Goal: Information Seeking & Learning: Learn about a topic

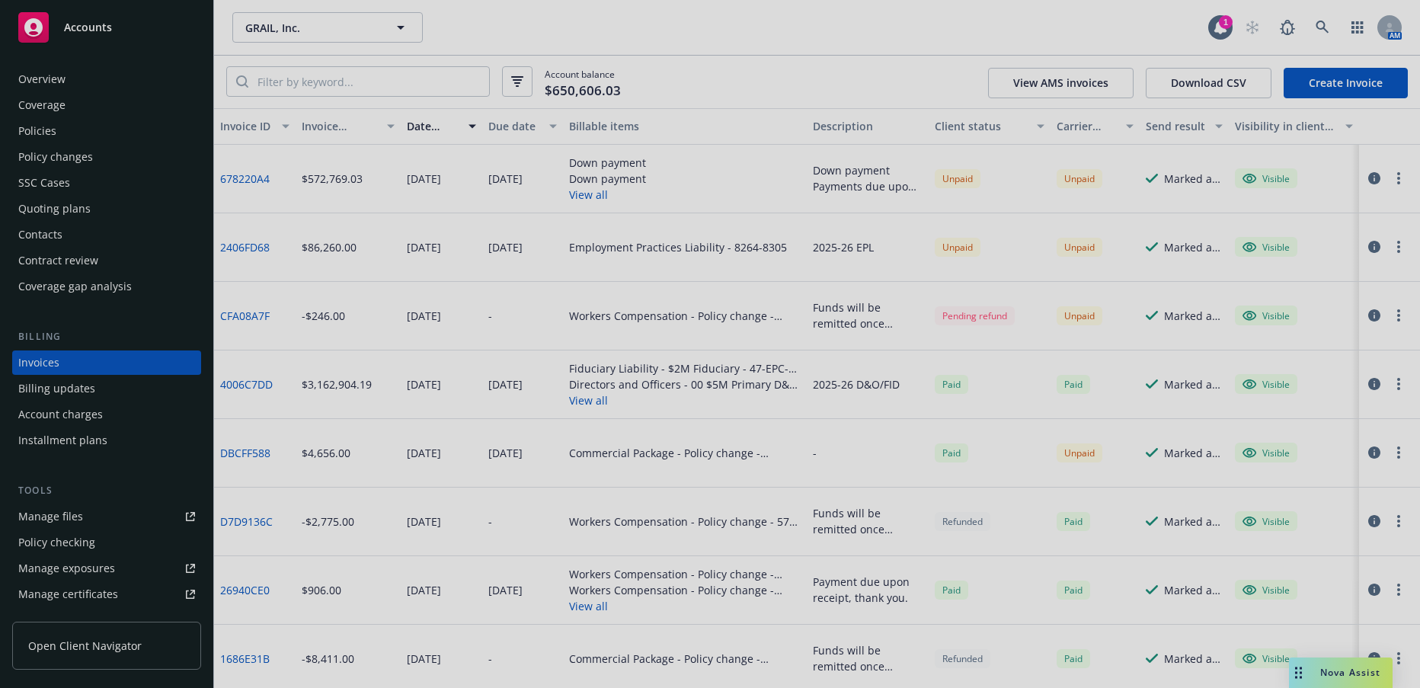
click at [1032, 461] on div at bounding box center [710, 344] width 1420 height 688
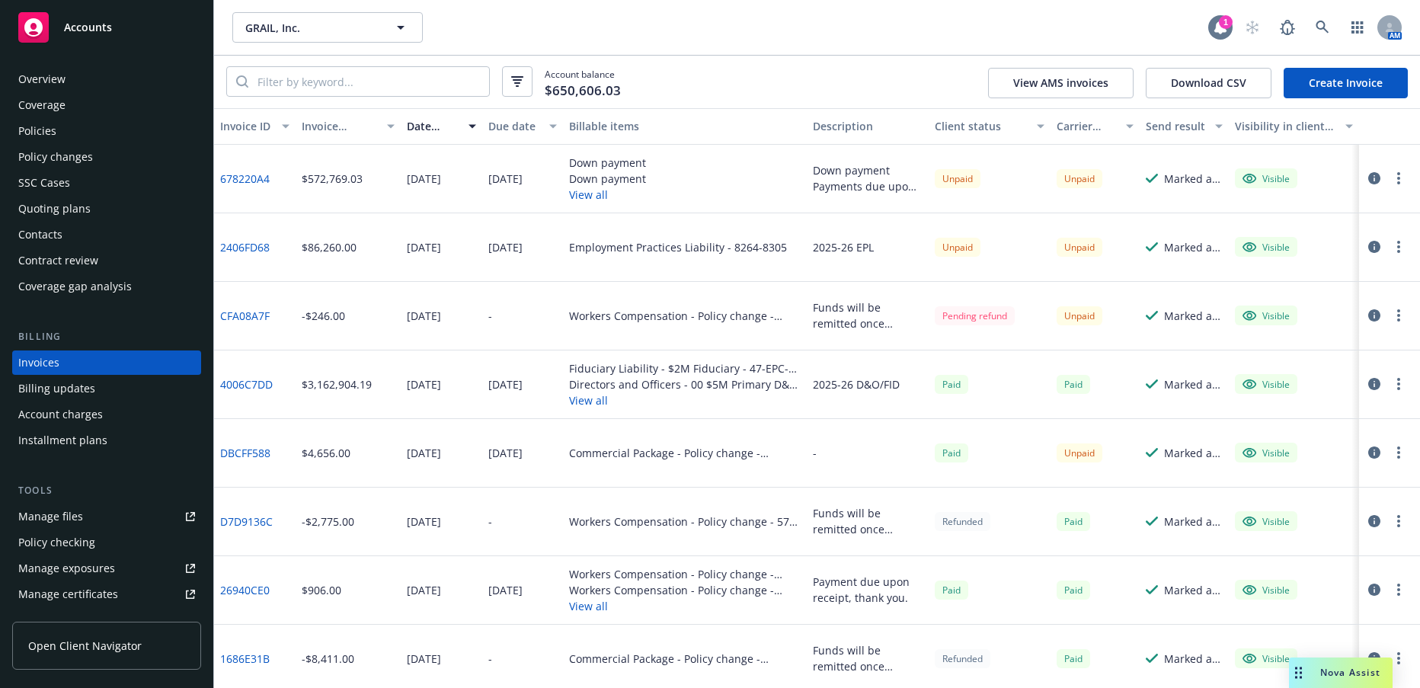
click at [1227, 28] on div "1" at bounding box center [1226, 22] width 14 height 14
click at [1321, 25] on icon at bounding box center [1323, 28] width 14 height 14
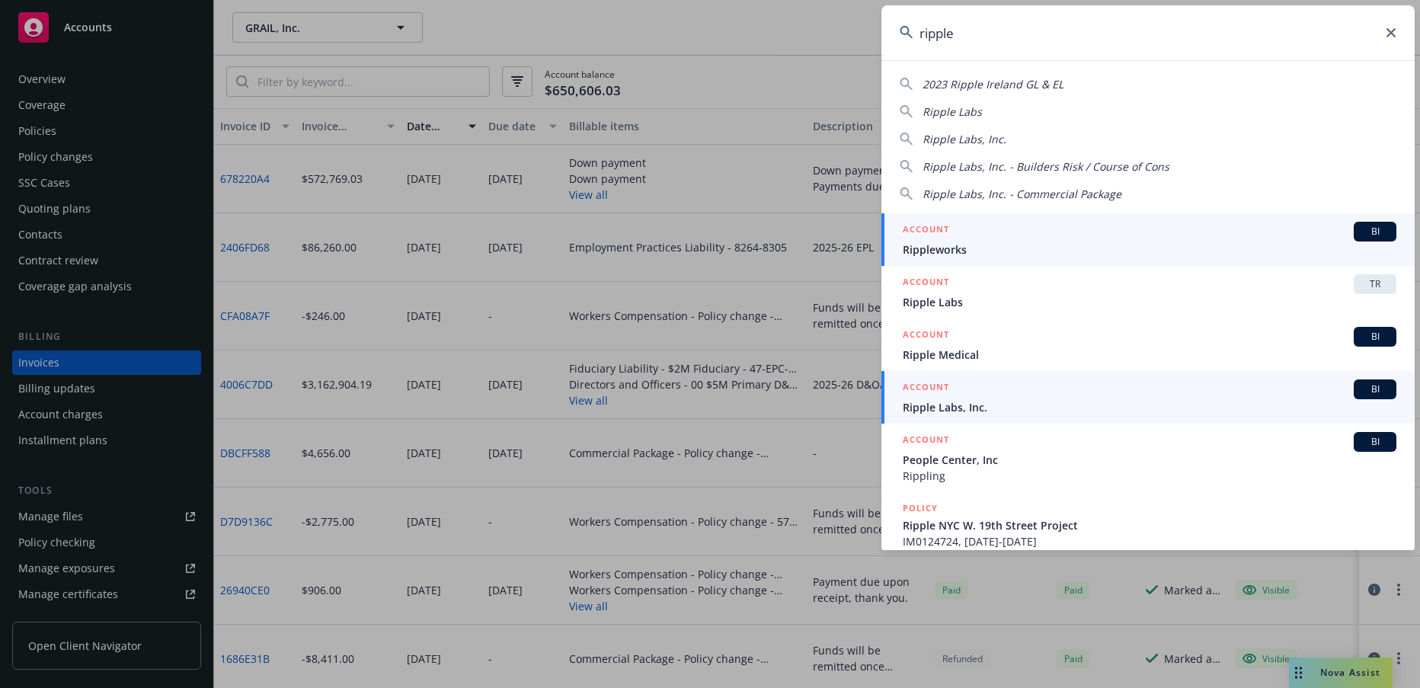
type input "ripple"
click at [943, 404] on span "Ripple Labs, Inc." at bounding box center [1150, 407] width 494 height 16
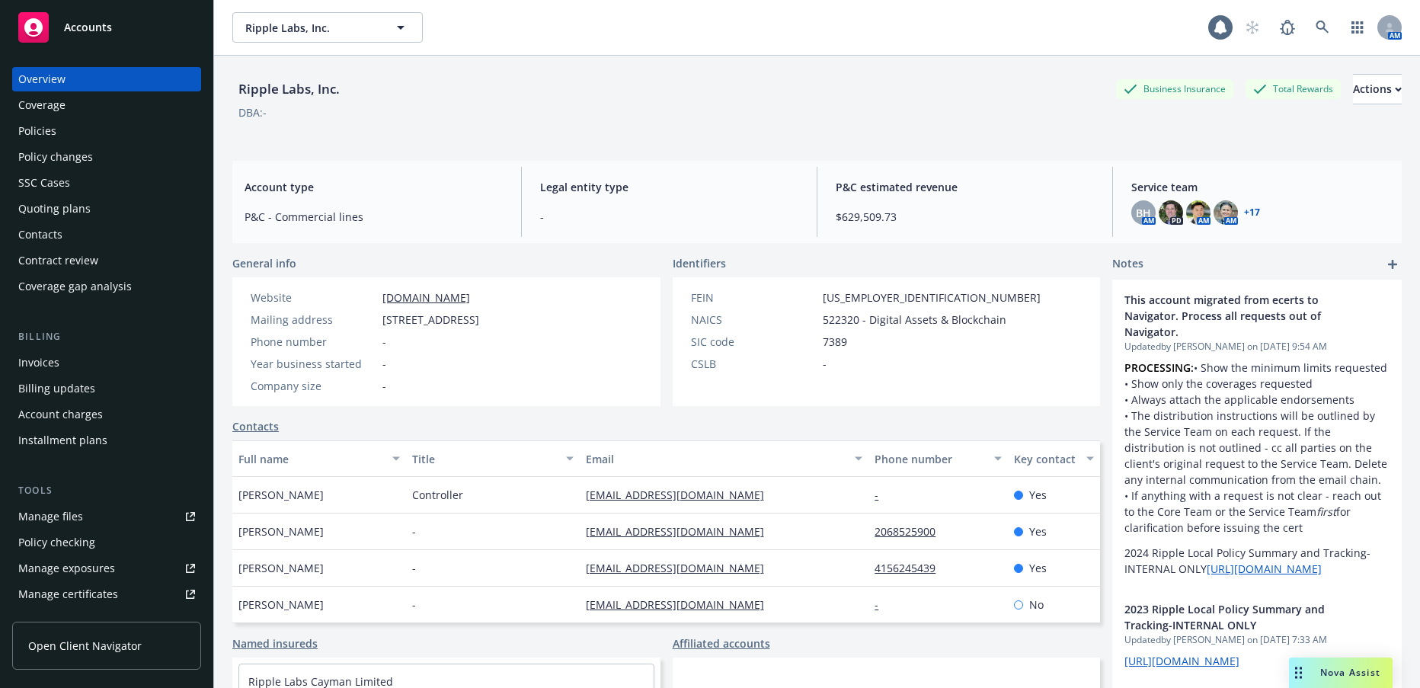
click at [84, 210] on div "Quoting plans" at bounding box center [54, 209] width 72 height 24
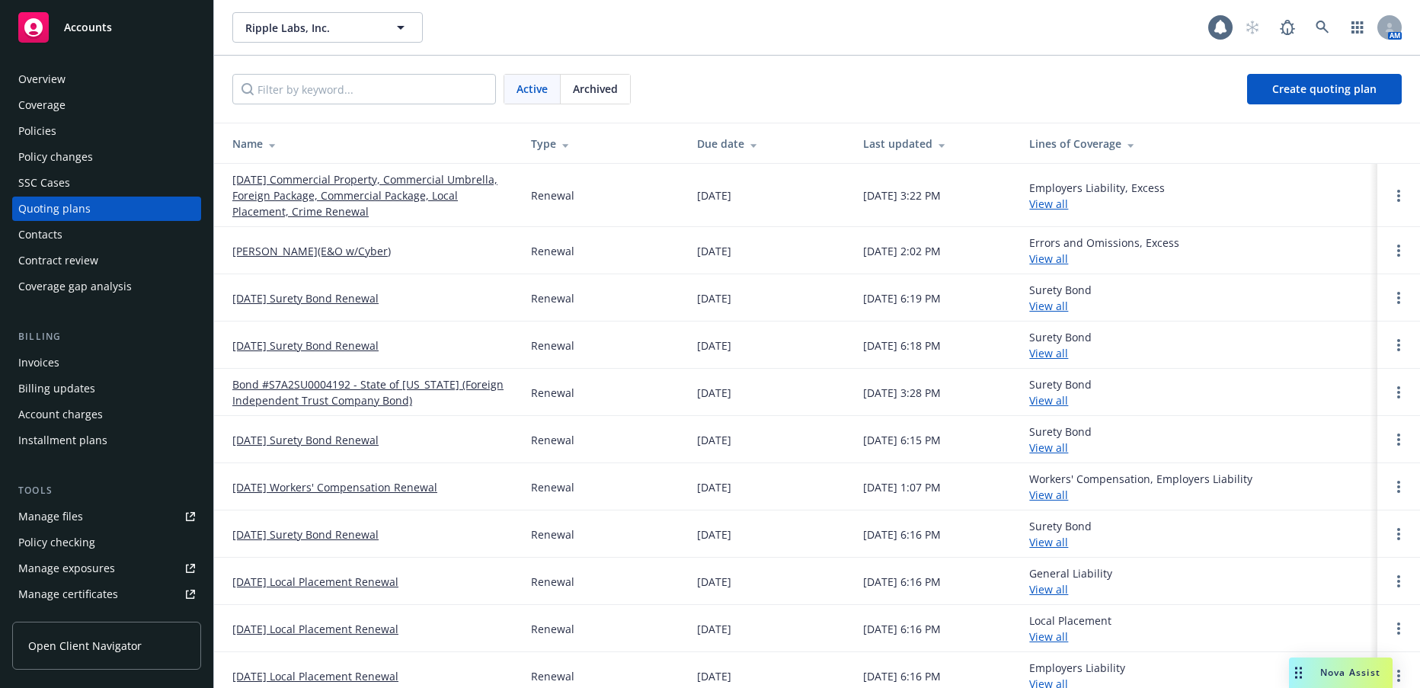
click at [82, 154] on div "Policy changes" at bounding box center [55, 157] width 75 height 24
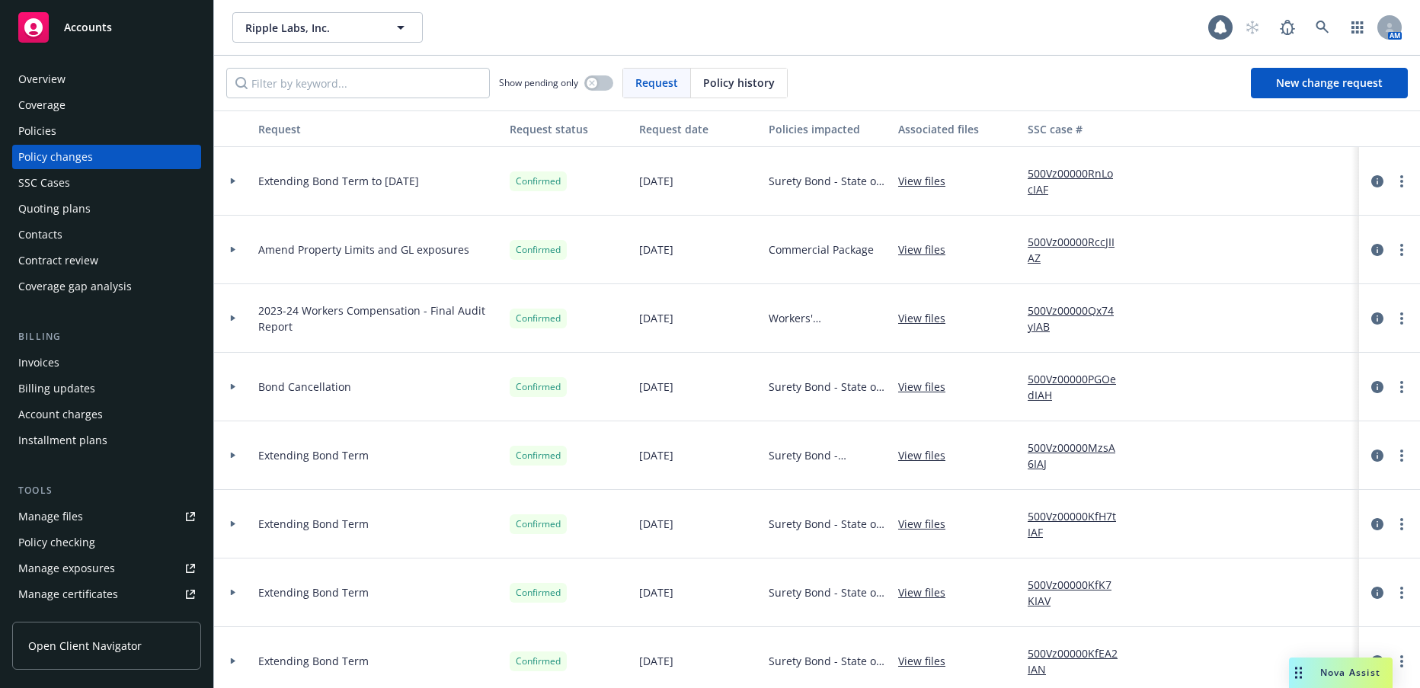
click at [70, 387] on div "Billing updates" at bounding box center [56, 388] width 77 height 24
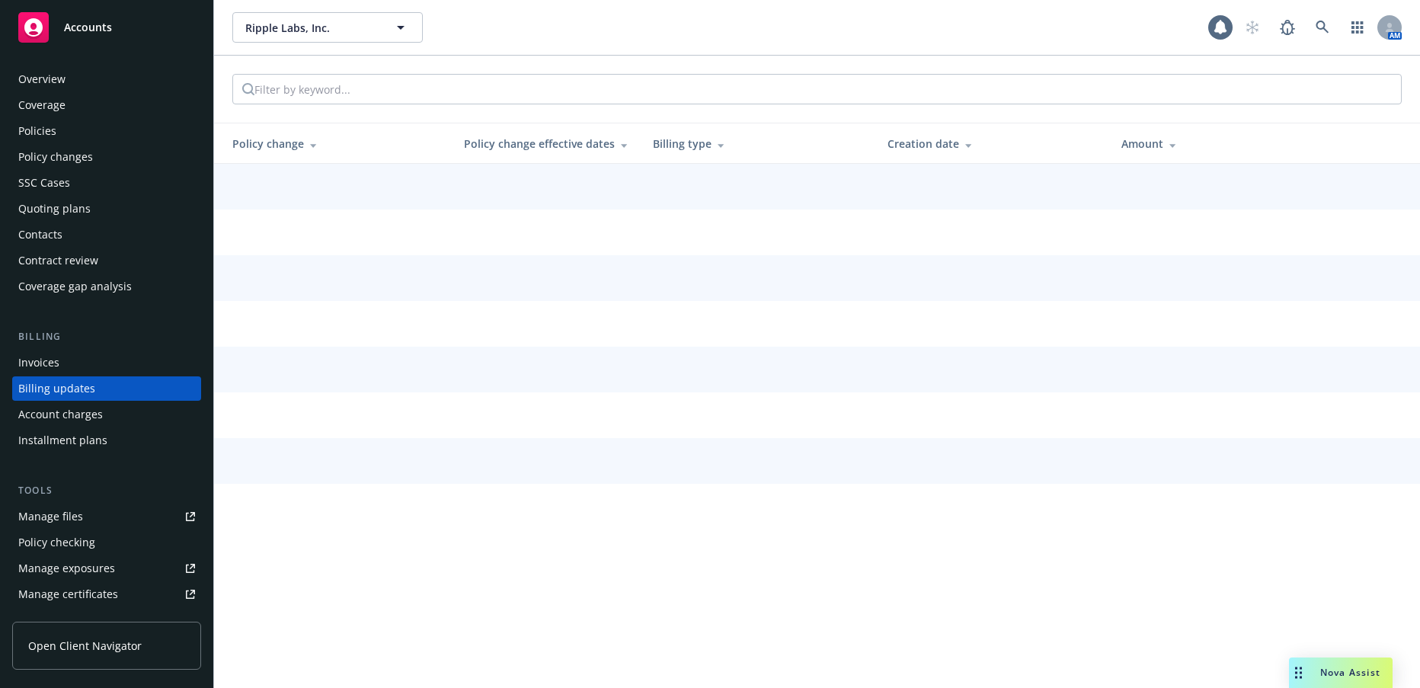
scroll to position [21, 0]
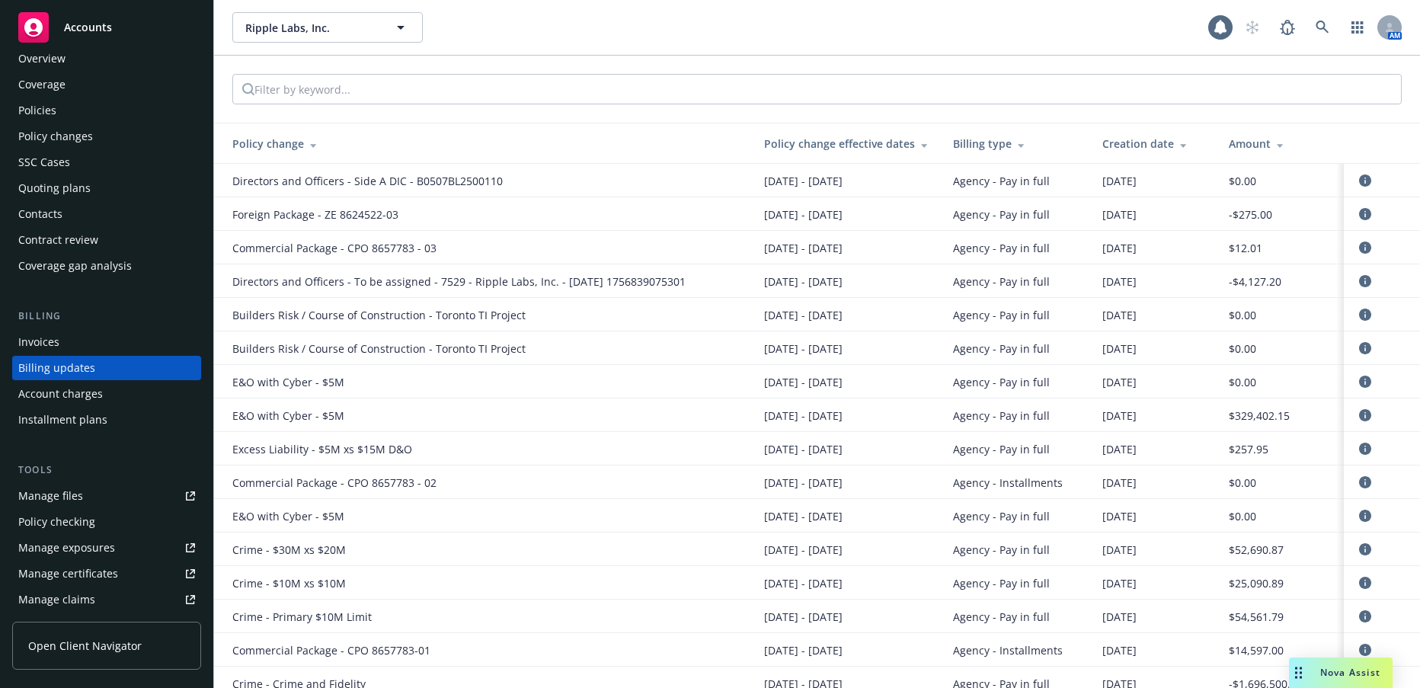
click at [45, 109] on div "Policies" at bounding box center [37, 110] width 38 height 24
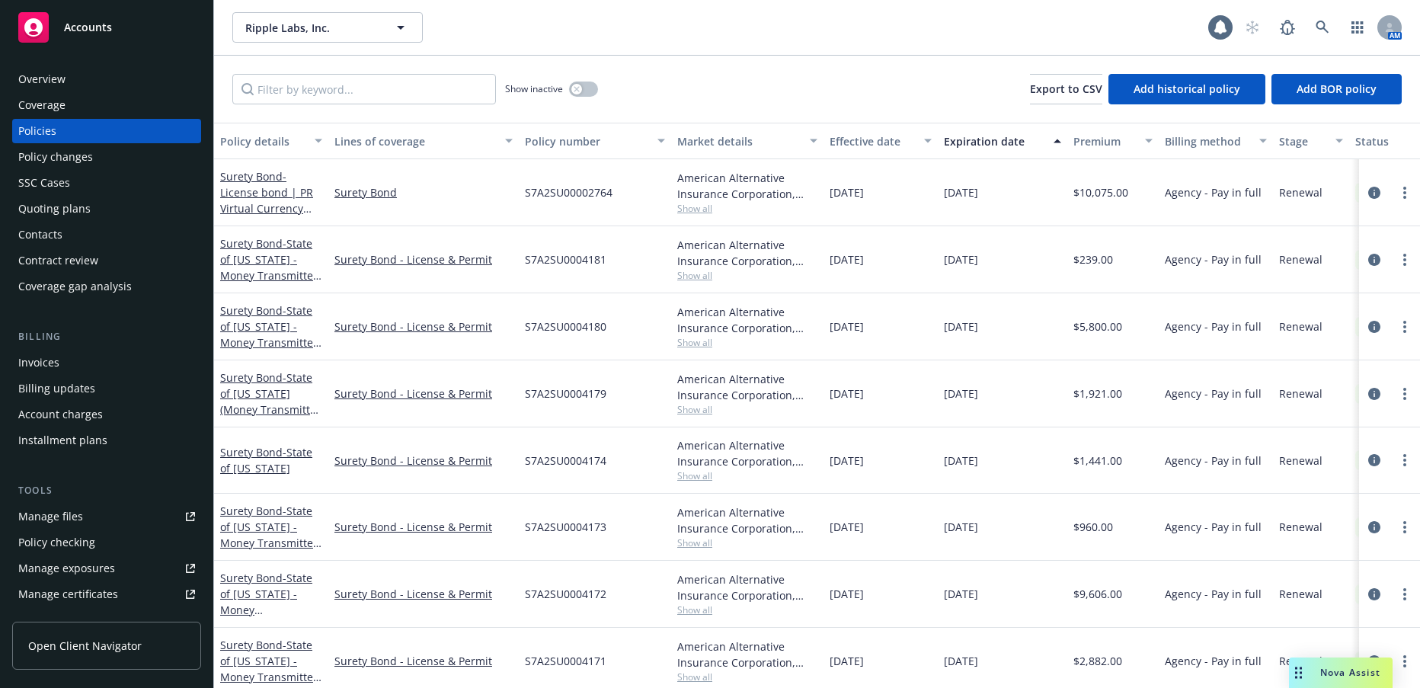
click at [76, 206] on div "Quoting plans" at bounding box center [54, 209] width 72 height 24
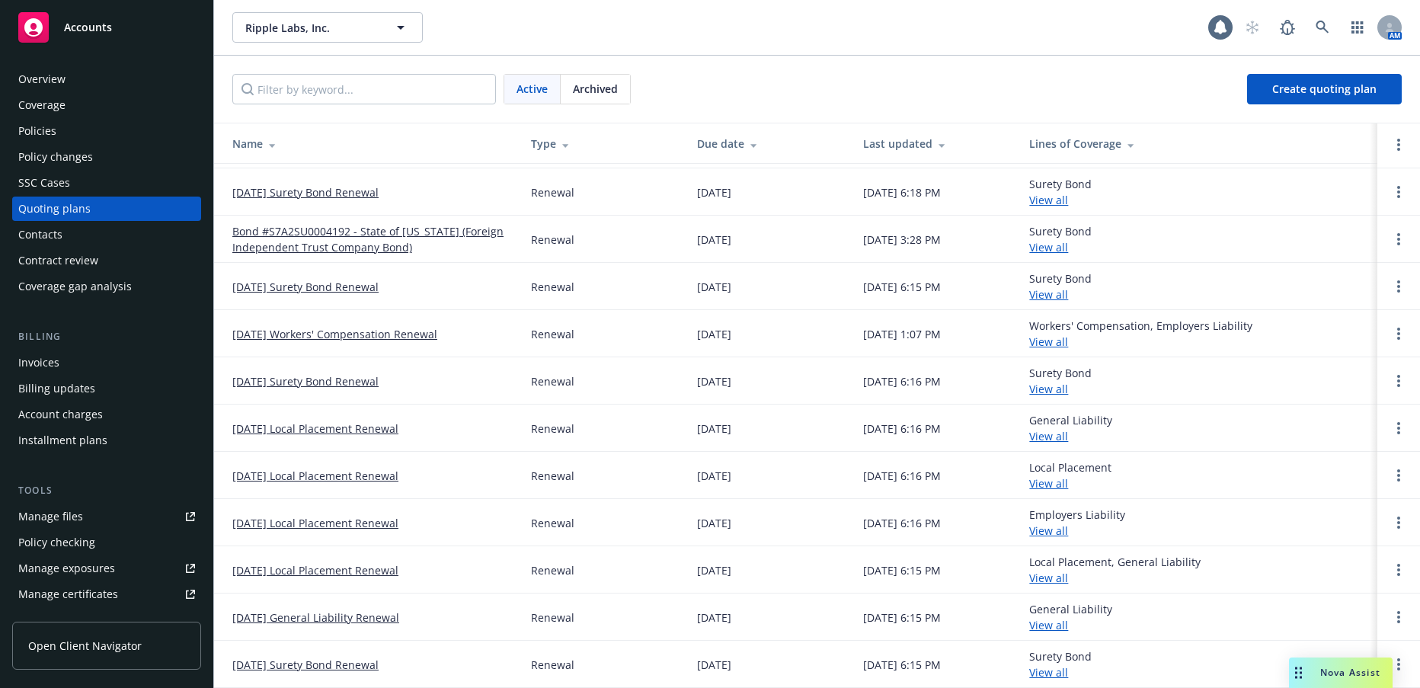
scroll to position [229, 0]
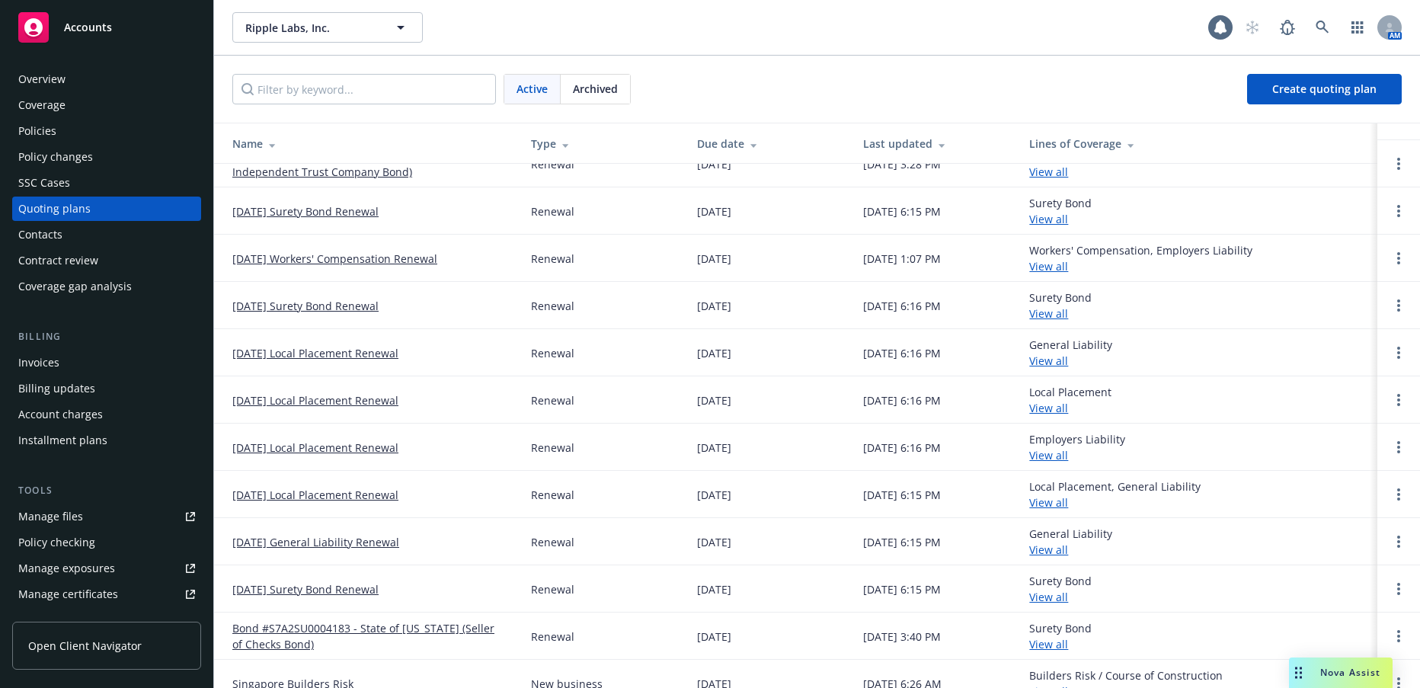
click at [45, 131] on div "Policies" at bounding box center [37, 131] width 38 height 24
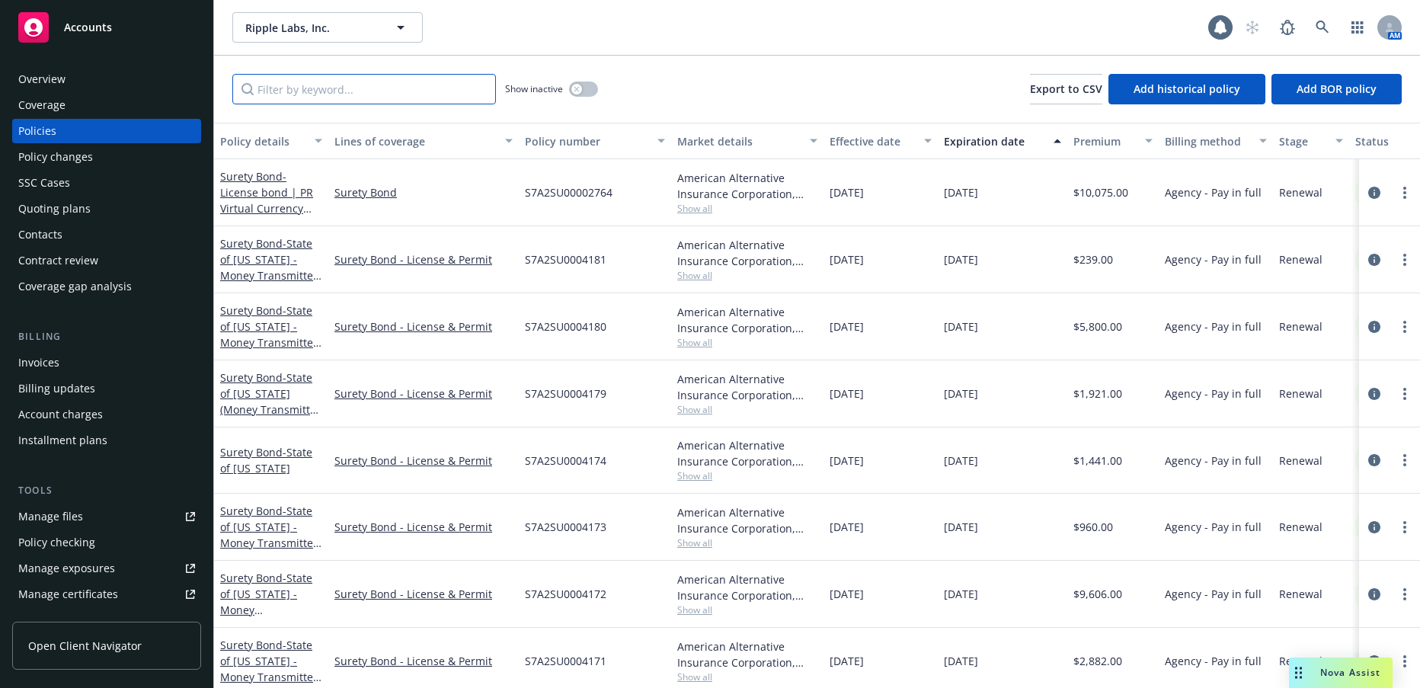
click at [324, 91] on input "Filter by keyword..." at bounding box center [364, 89] width 264 height 30
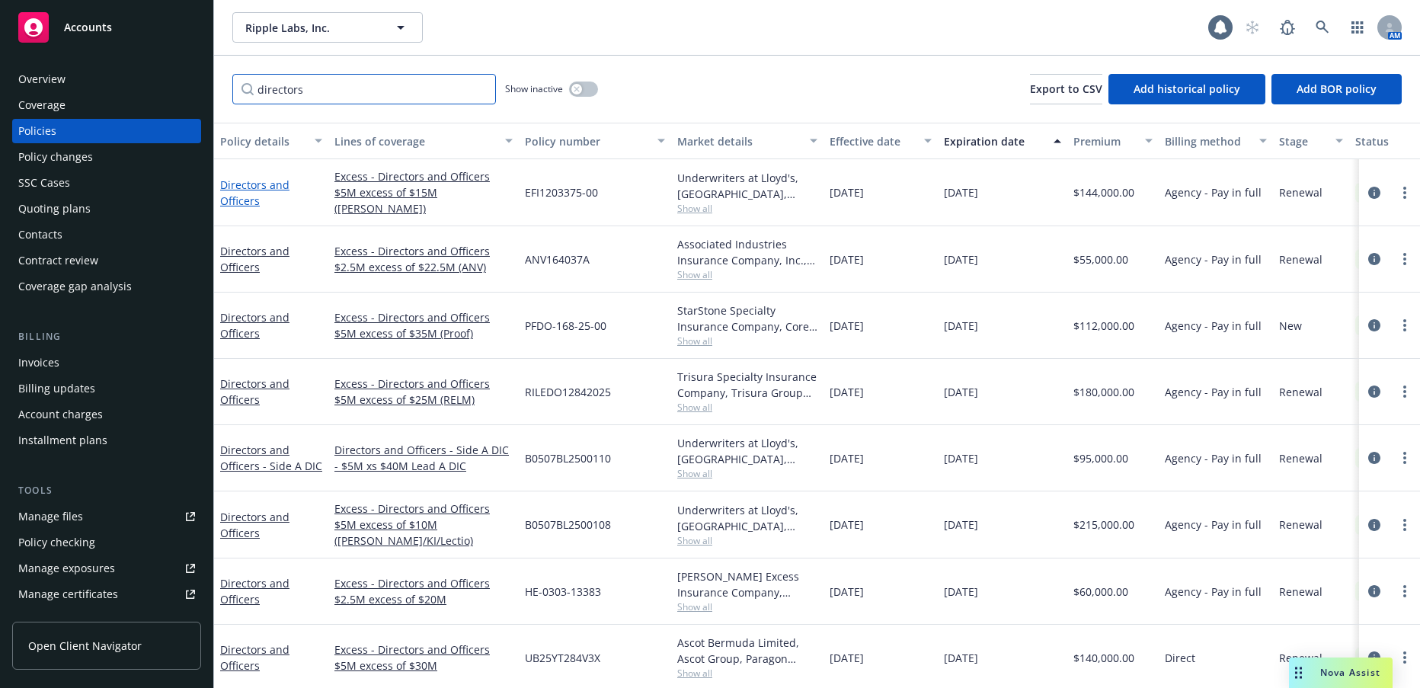
type input "directors"
click at [270, 184] on link "Directors and Officers" at bounding box center [254, 193] width 69 height 30
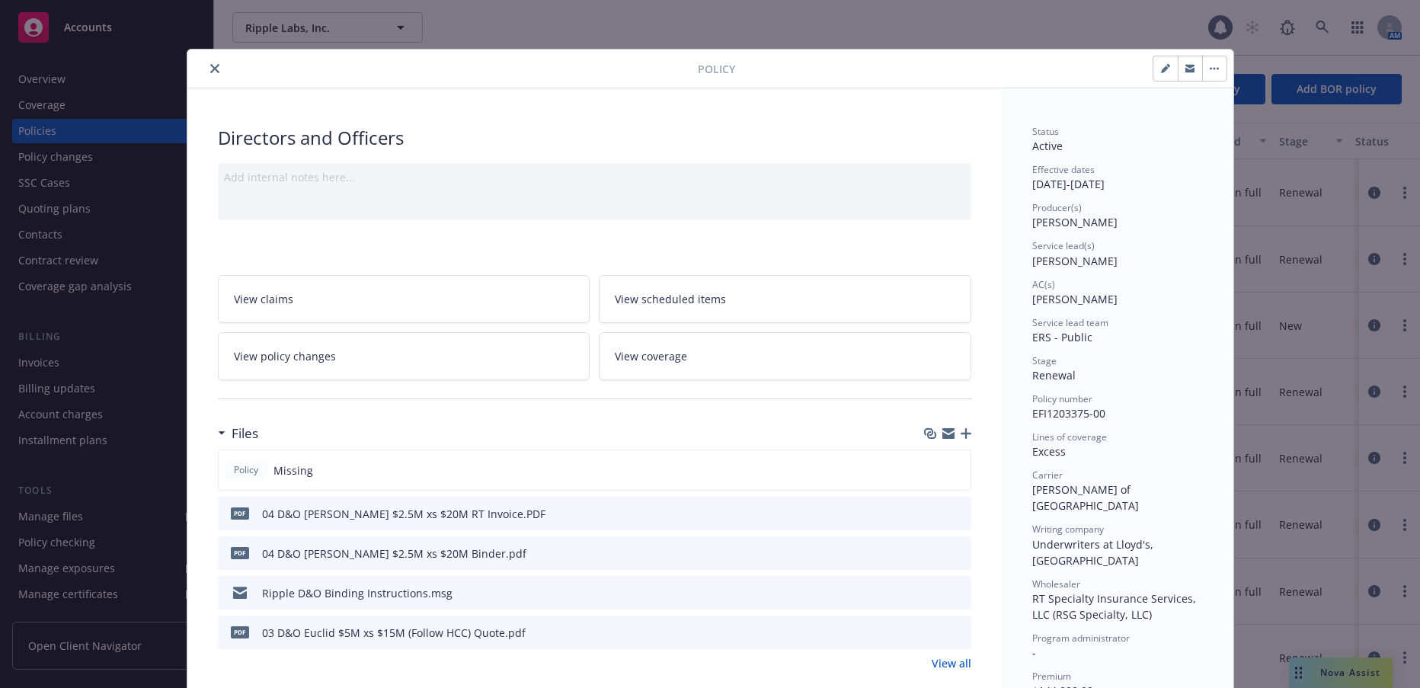
click at [210, 71] on icon "close" at bounding box center [214, 68] width 9 height 9
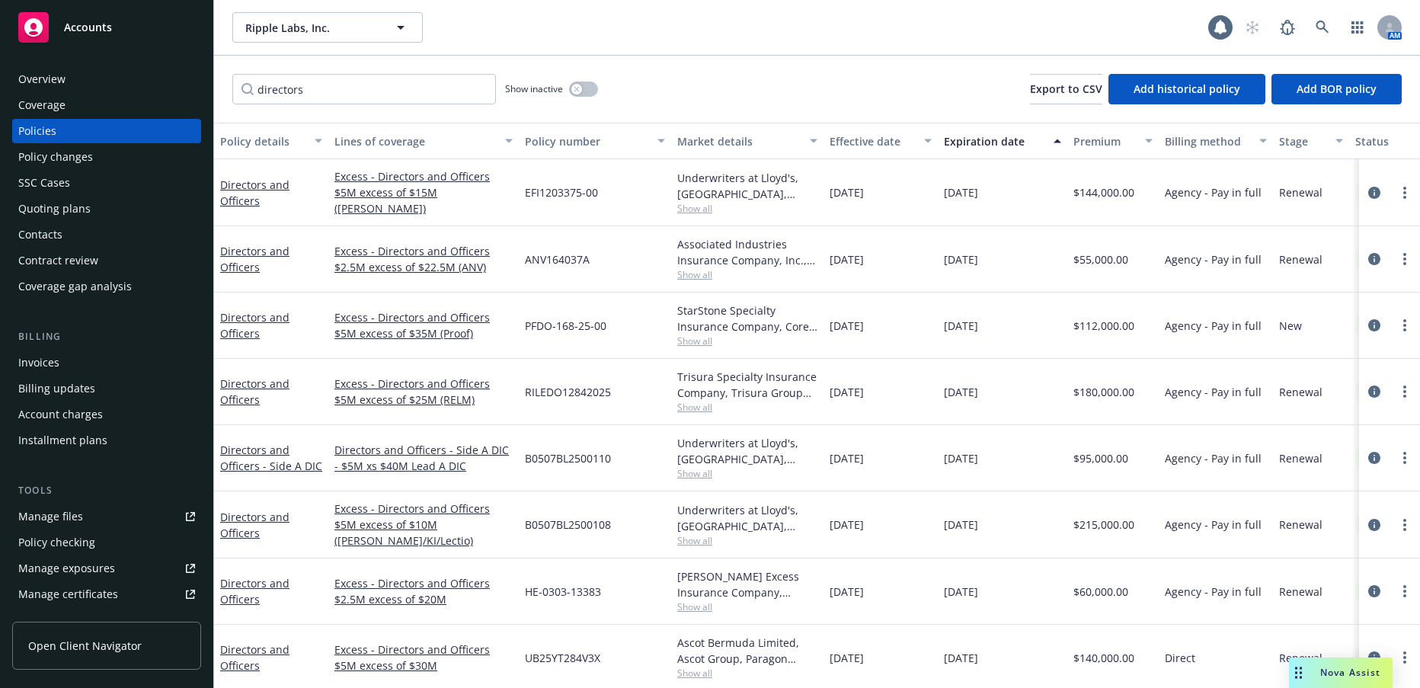
click at [74, 209] on div "Quoting plans" at bounding box center [54, 209] width 72 height 24
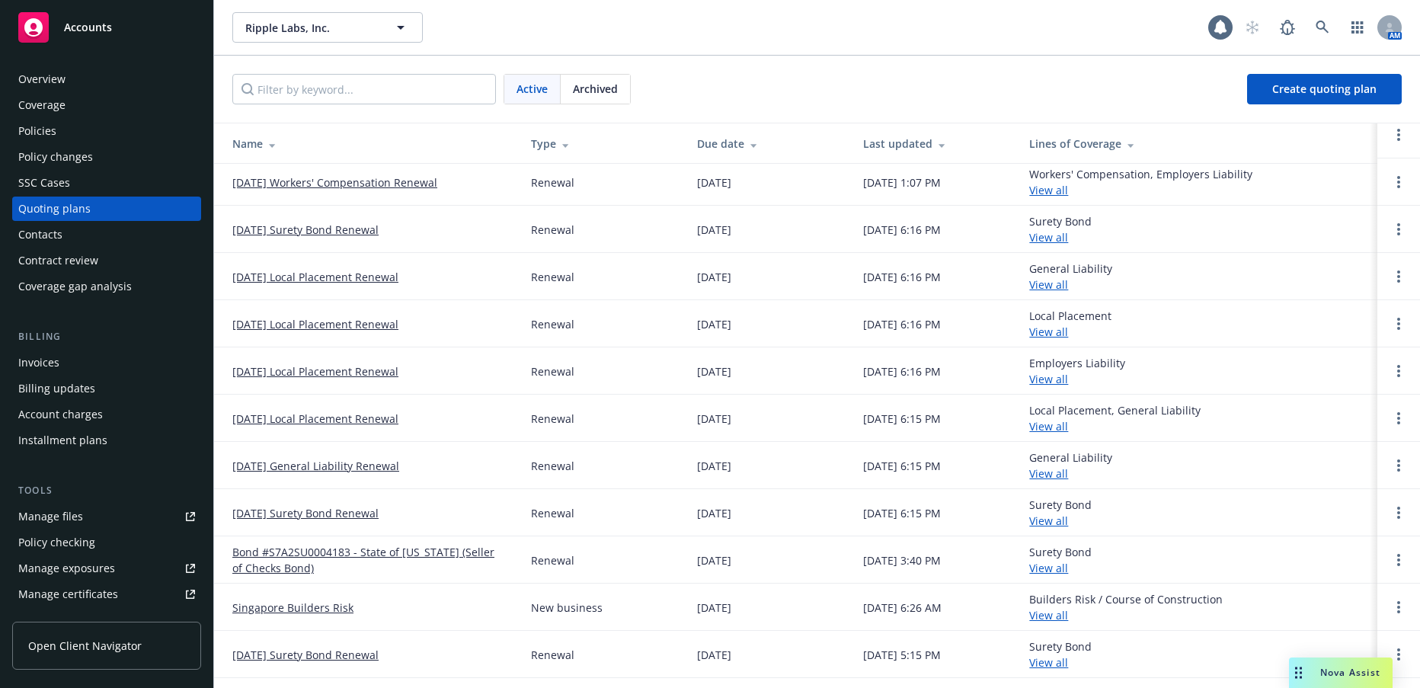
scroll to position [342, 0]
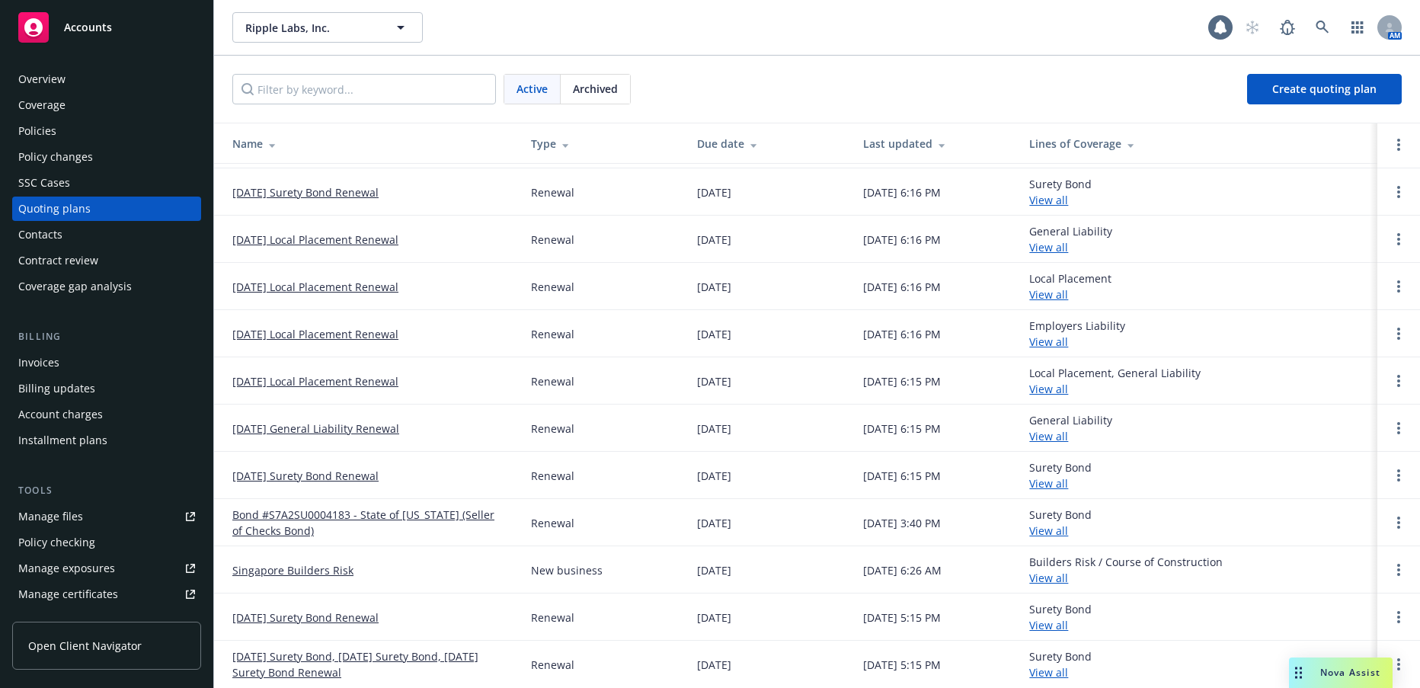
click at [603, 89] on span "Archived" at bounding box center [595, 89] width 45 height 16
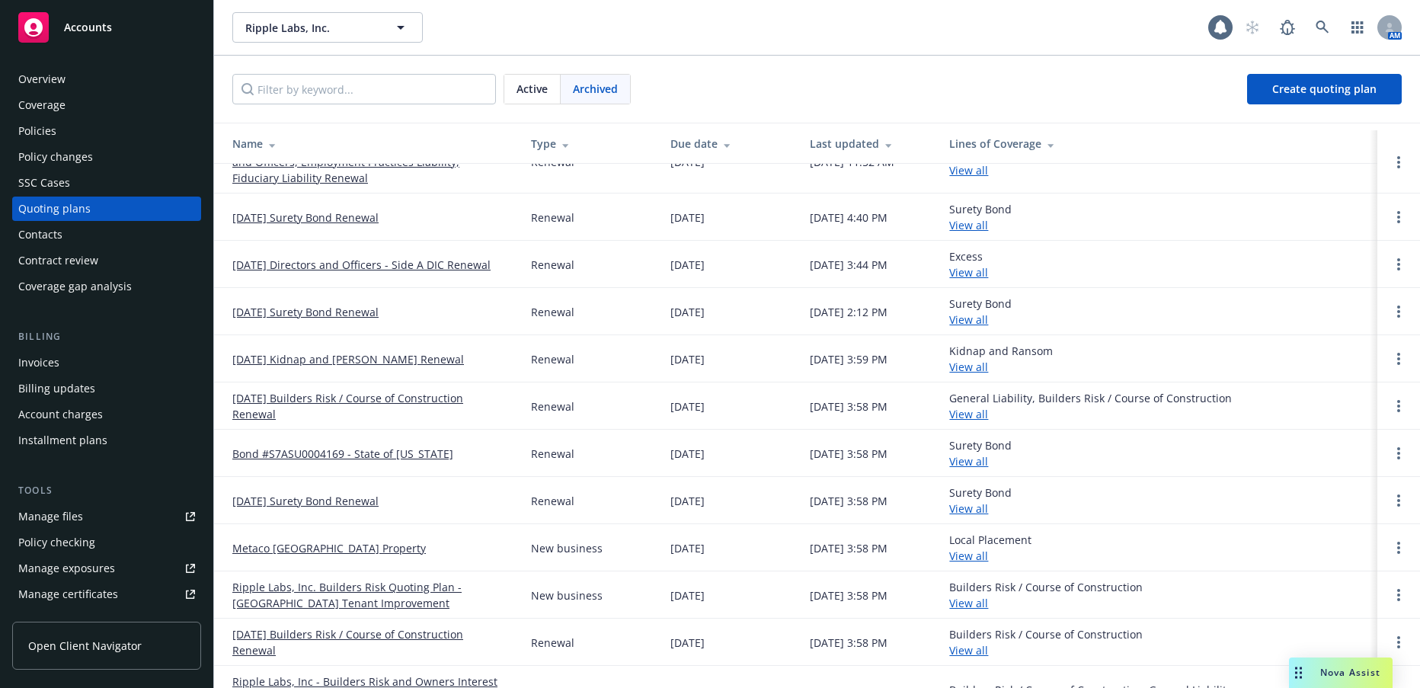
scroll to position [0, 0]
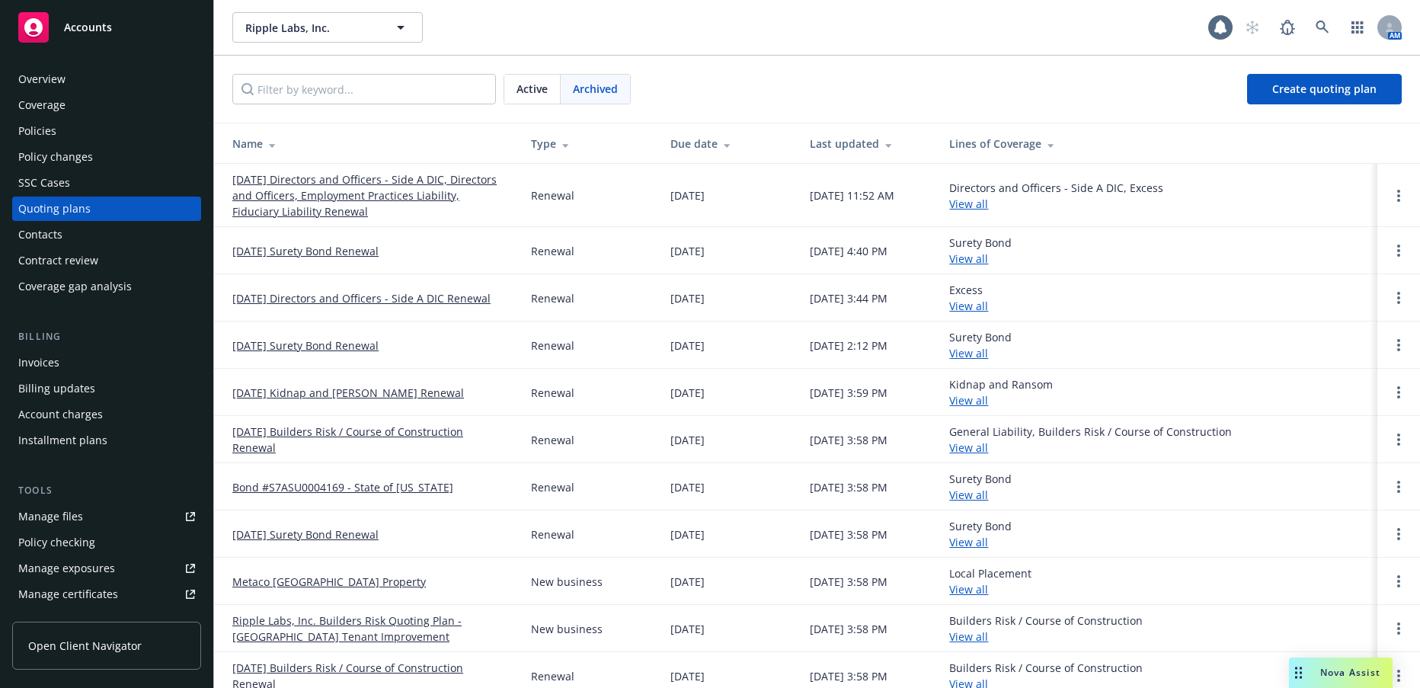
click at [475, 302] on link "08/31/25 Directors and Officers - Side A DIC Renewal" at bounding box center [361, 298] width 258 height 16
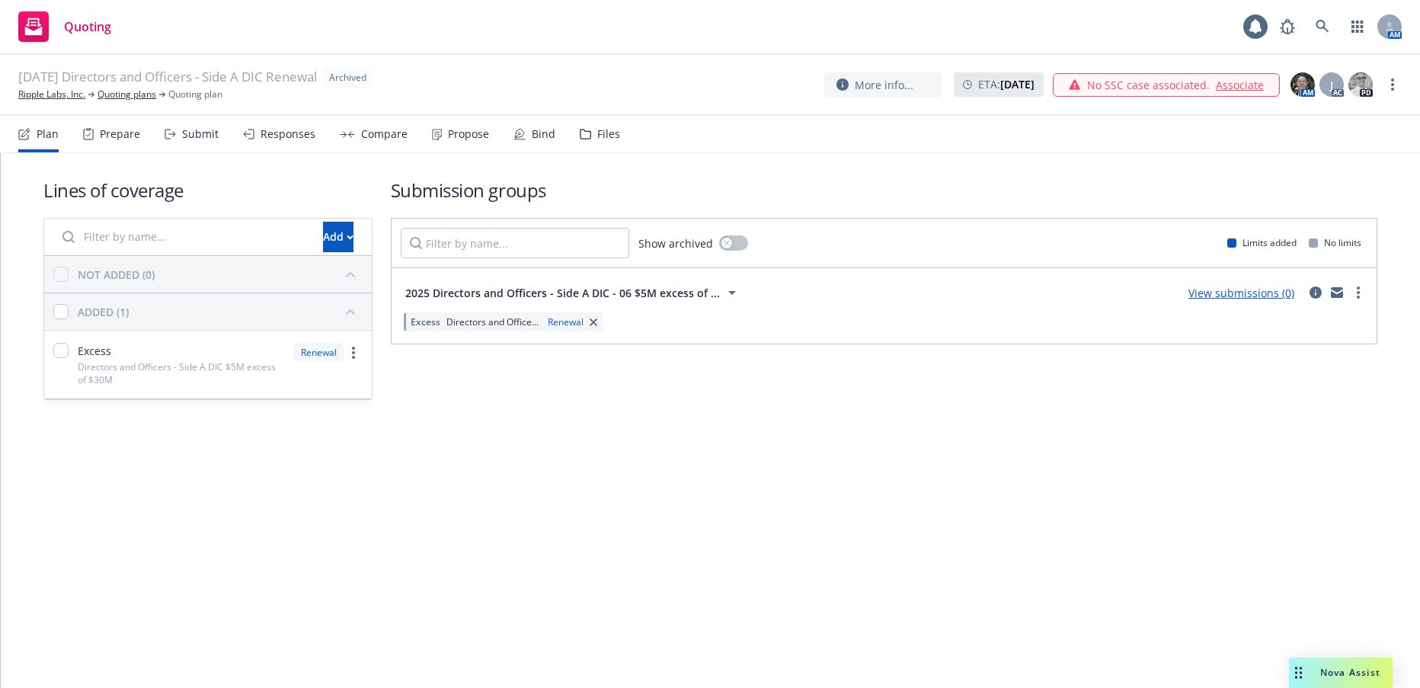
click at [296, 136] on div "Responses" at bounding box center [288, 134] width 55 height 12
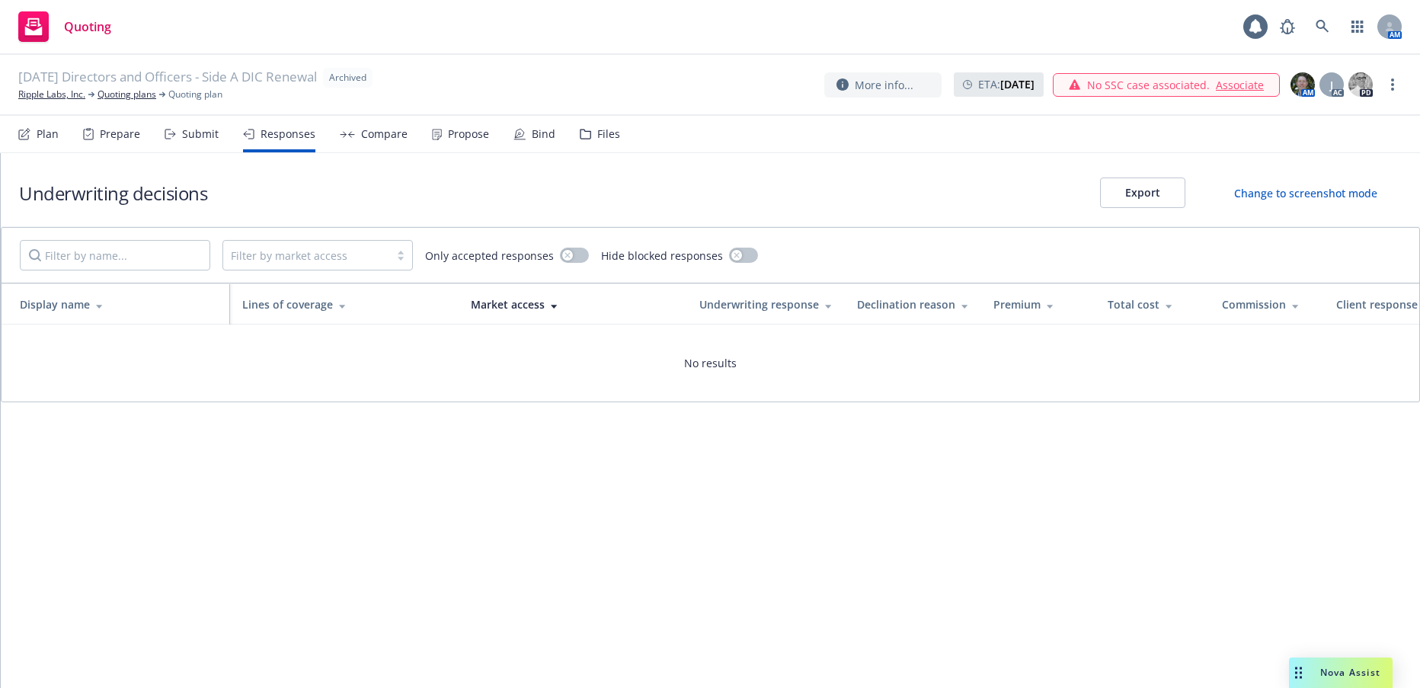
click at [600, 134] on div "Files" at bounding box center [608, 134] width 23 height 12
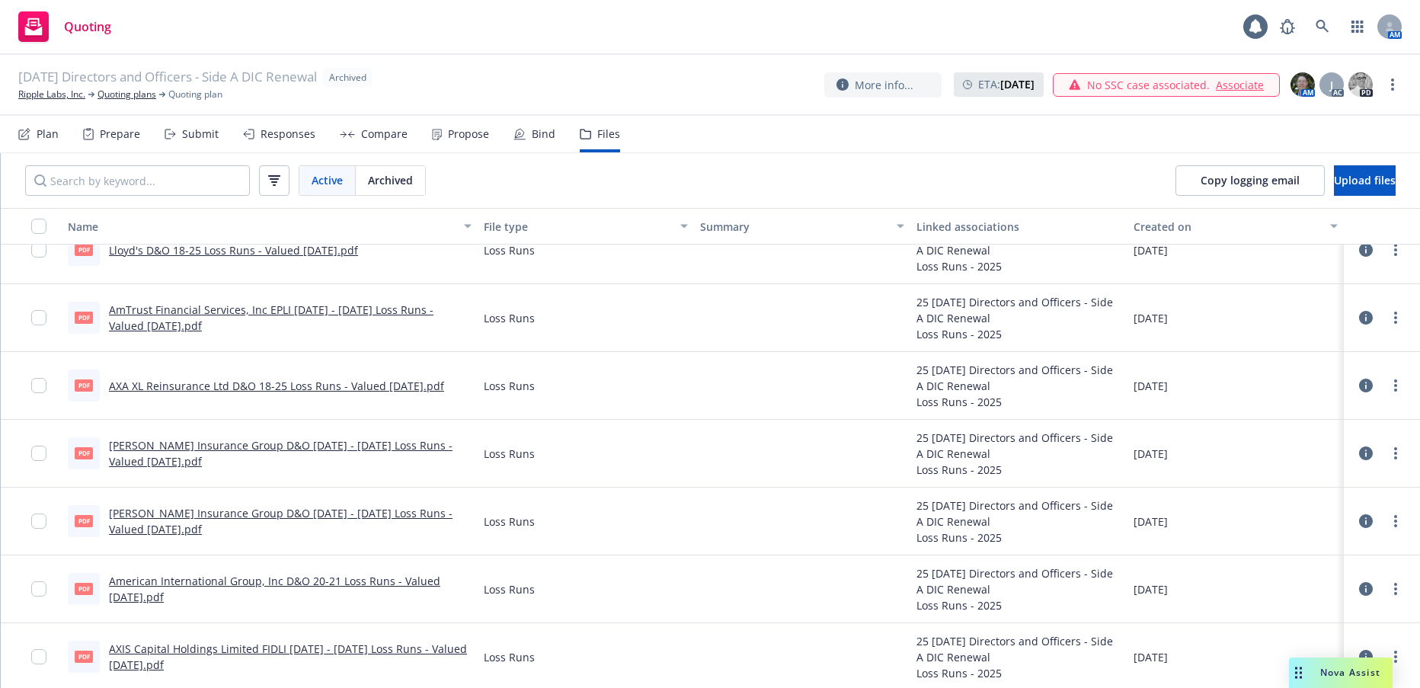
scroll to position [99, 0]
click at [532, 130] on div "Bind" at bounding box center [544, 134] width 24 height 12
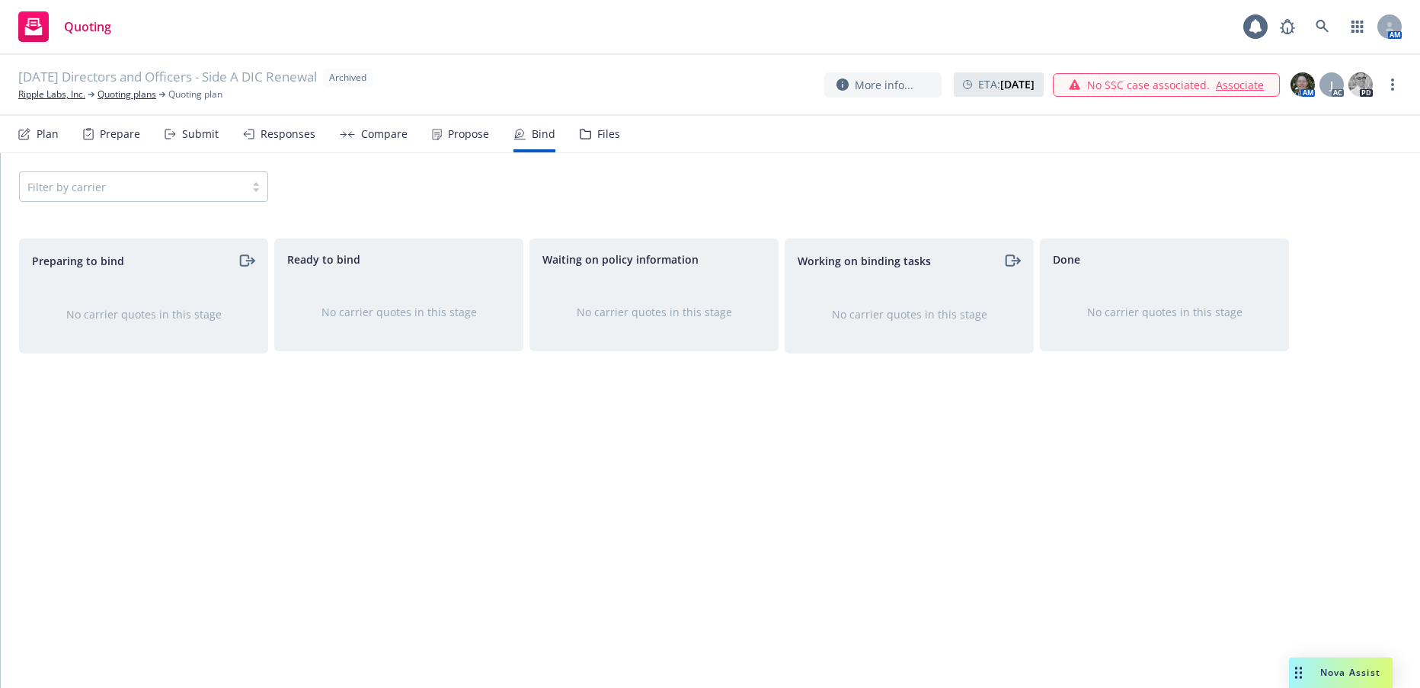
click at [463, 131] on div "Propose" at bounding box center [468, 134] width 41 height 12
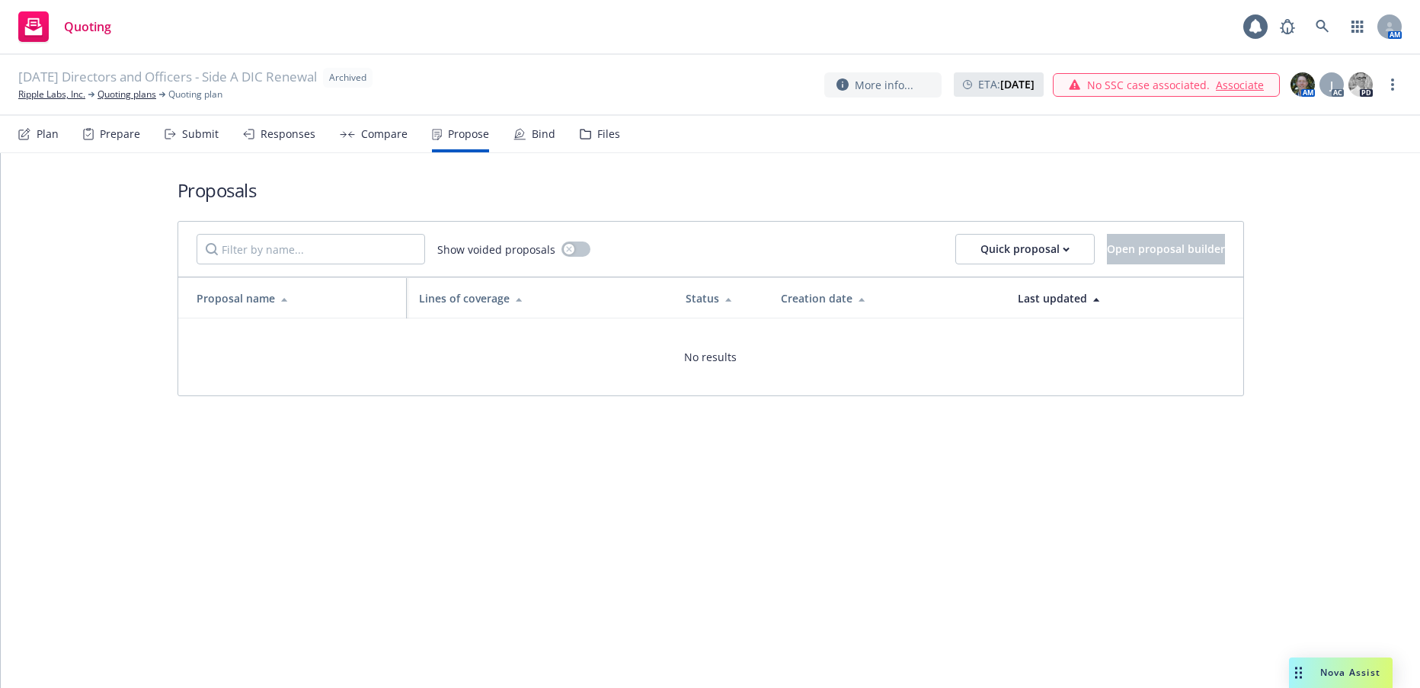
click at [387, 130] on div "Compare" at bounding box center [384, 134] width 46 height 12
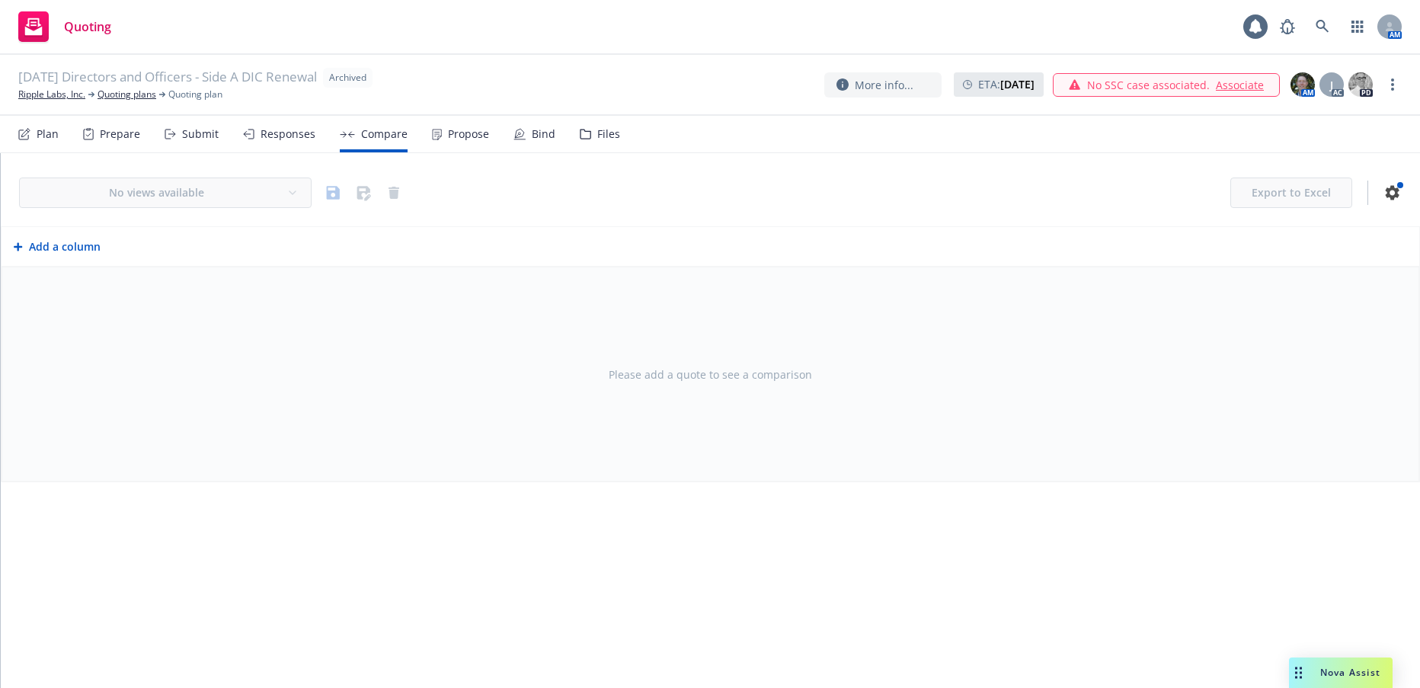
click at [282, 134] on div "Responses" at bounding box center [288, 134] width 55 height 12
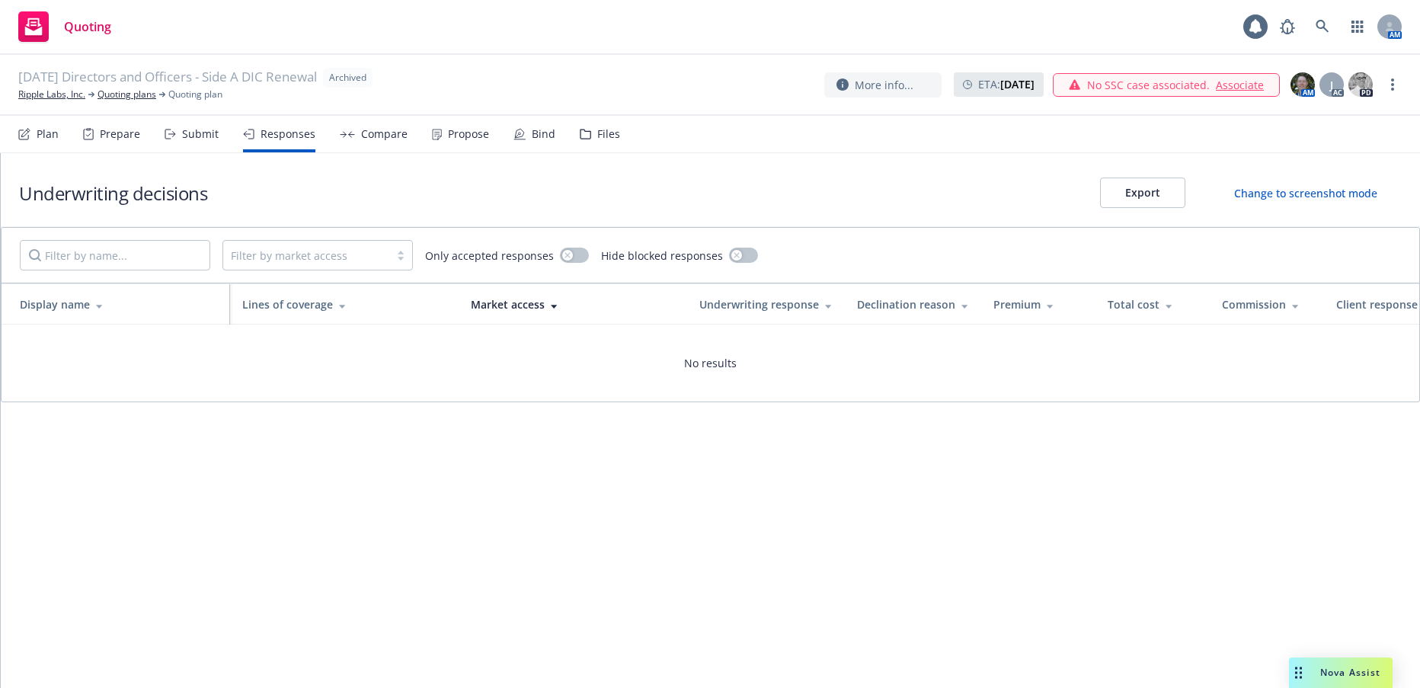
click at [210, 138] on div "Submit" at bounding box center [200, 134] width 37 height 12
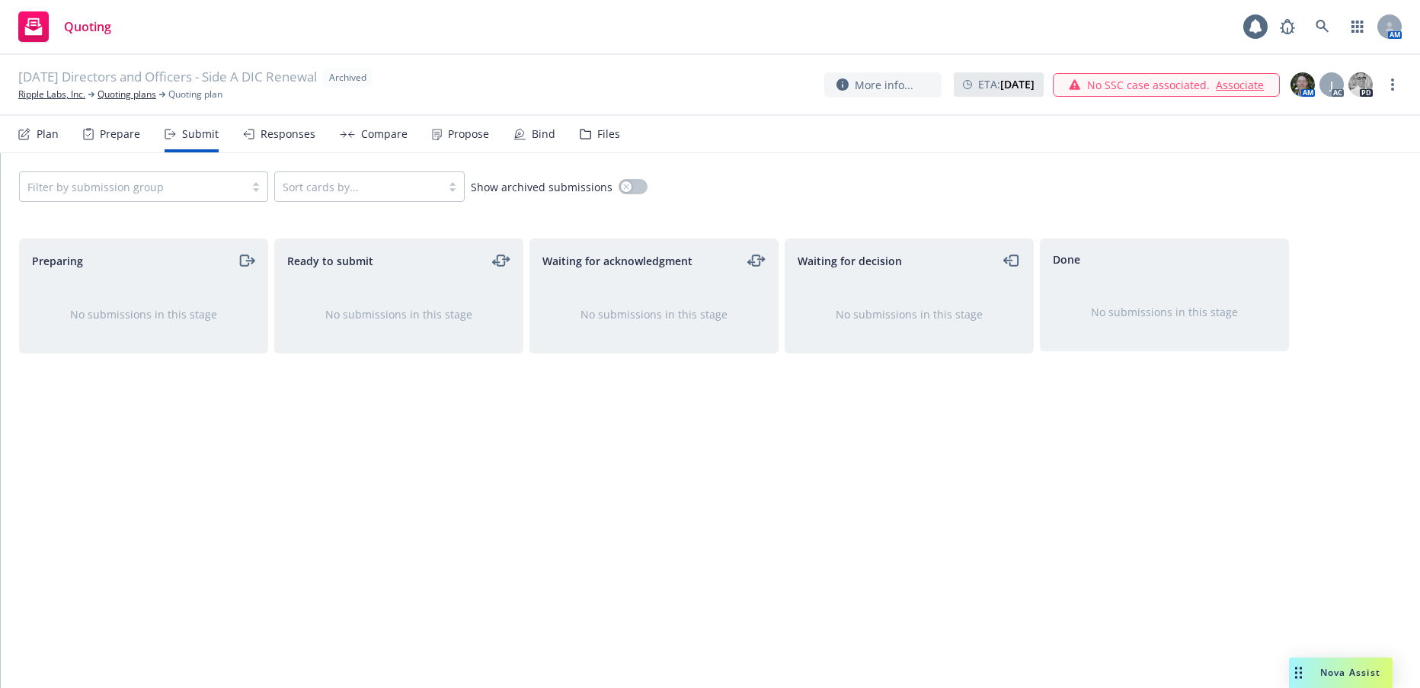
click at [117, 132] on div "Prepare" at bounding box center [120, 134] width 40 height 12
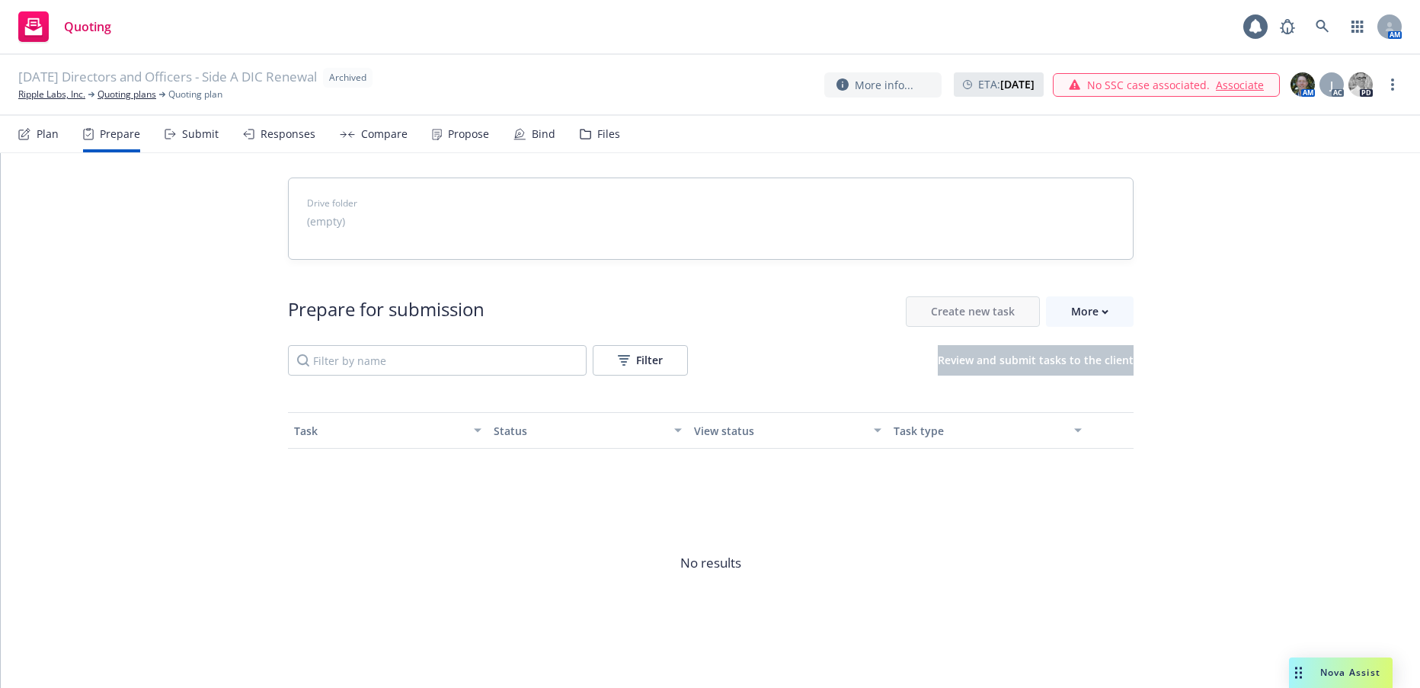
click at [50, 134] on div "Plan" at bounding box center [48, 134] width 22 height 12
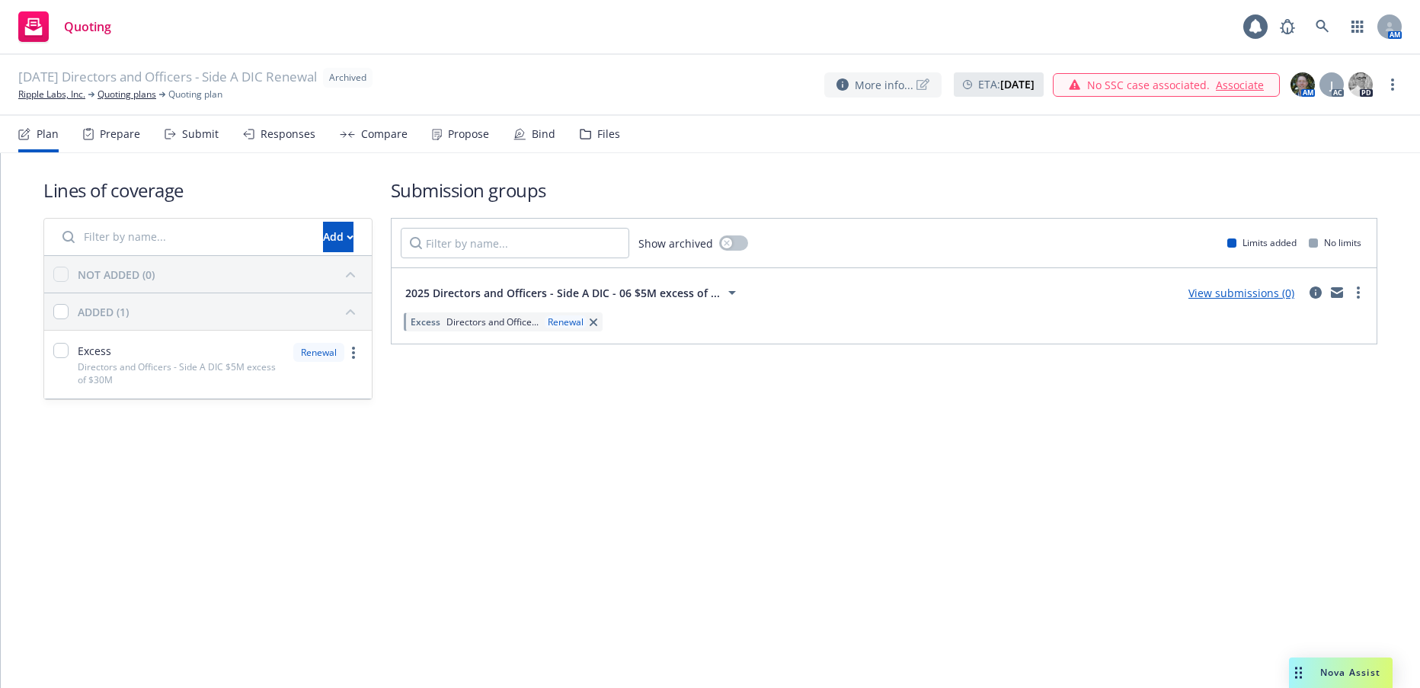
click at [837, 85] on icon at bounding box center [843, 84] width 12 height 12
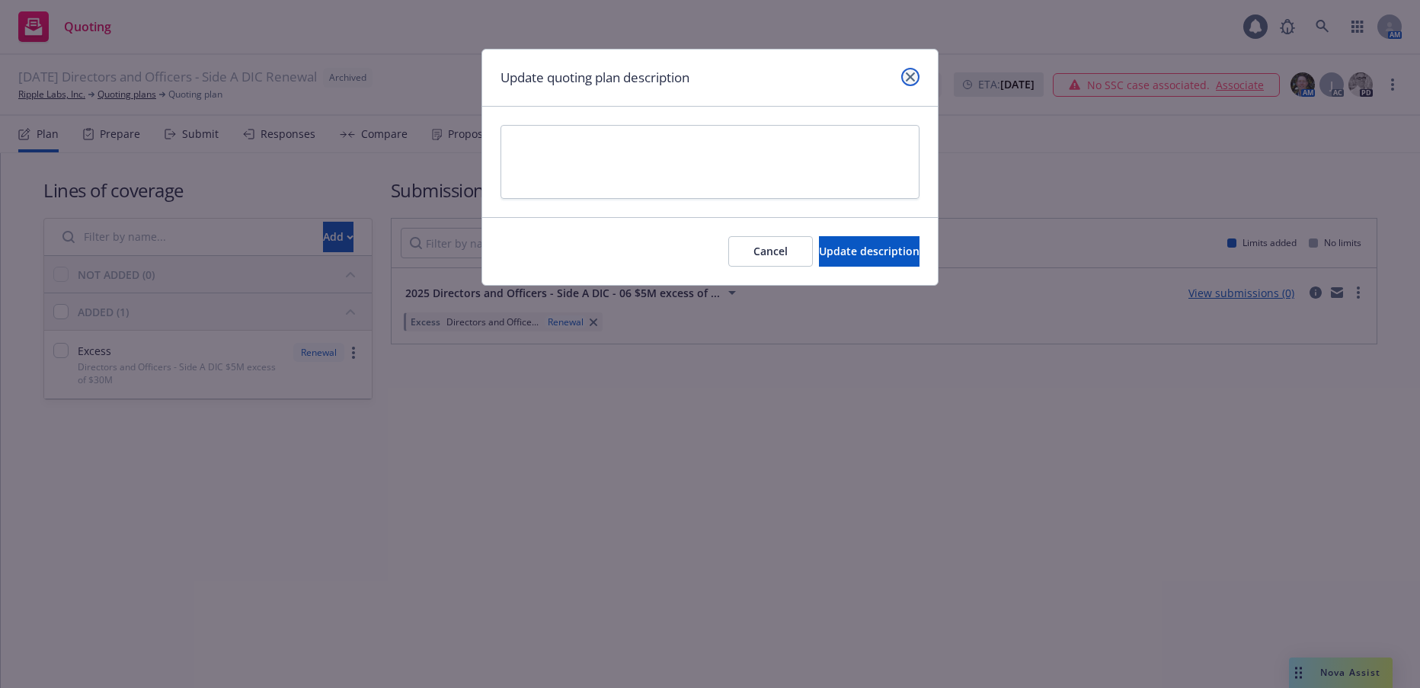
click at [910, 76] on icon "close" at bounding box center [910, 76] width 9 height 9
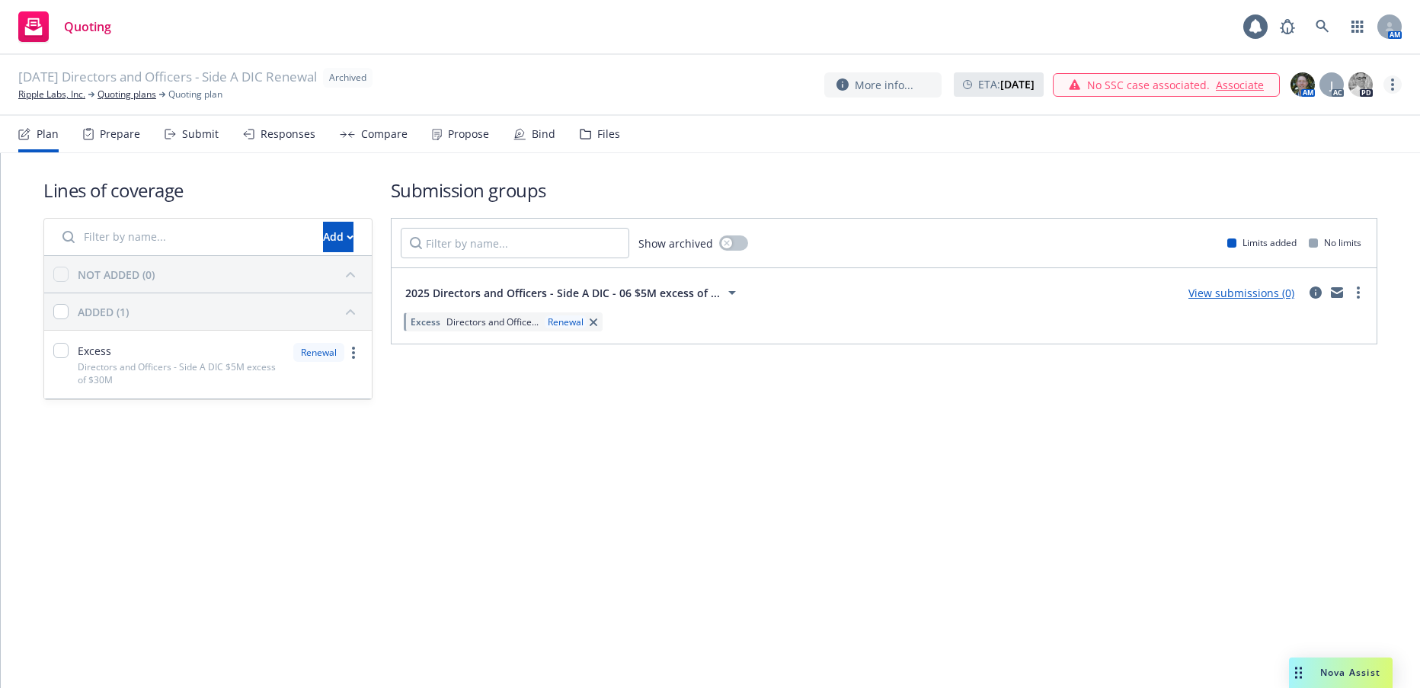
click at [1391, 88] on link "more" at bounding box center [1393, 84] width 18 height 18
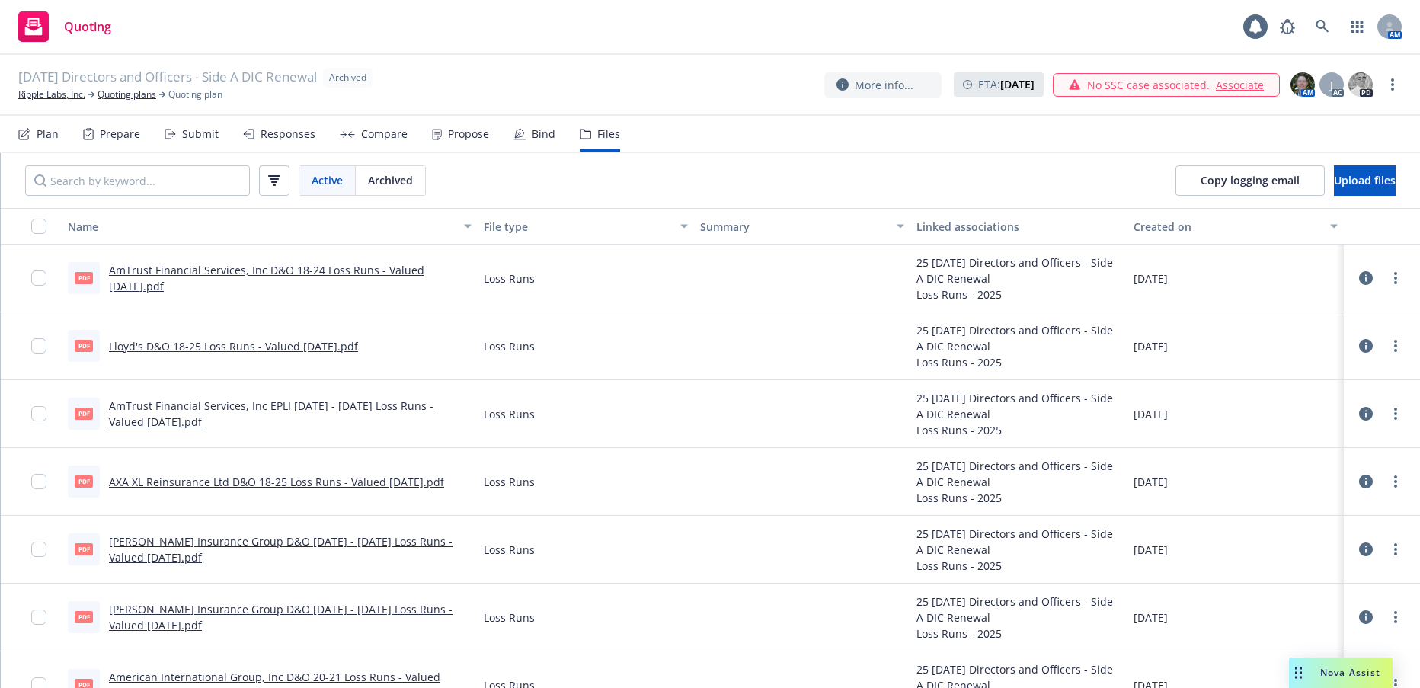
click at [323, 180] on span "Active" at bounding box center [327, 180] width 31 height 16
